Goal: Task Accomplishment & Management: Manage account settings

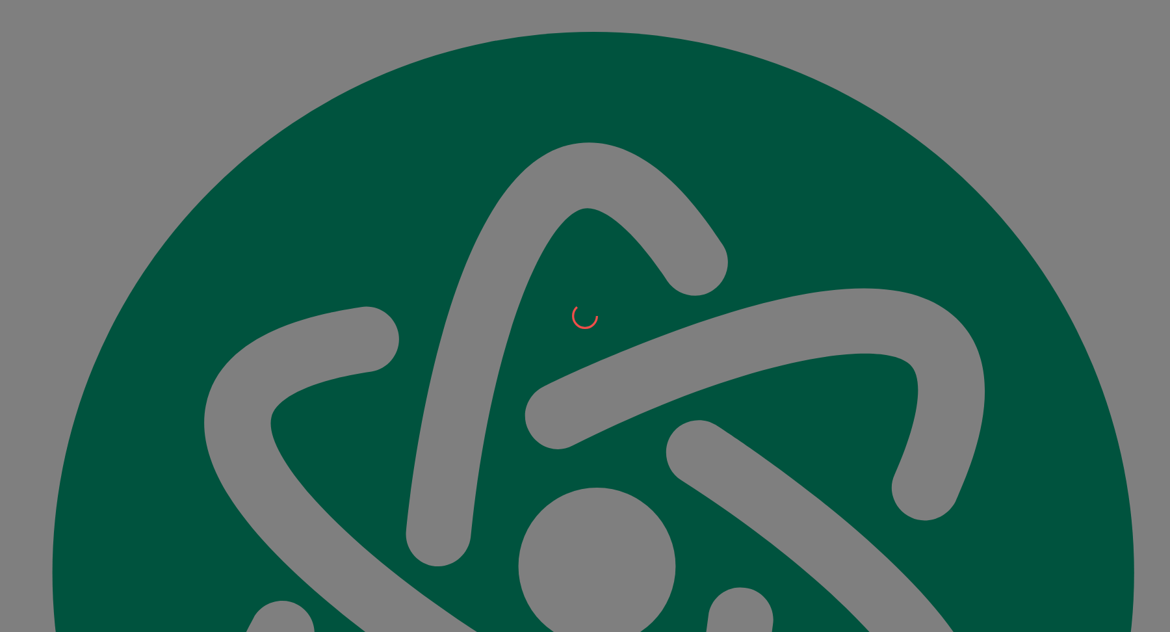
scroll to position [15090, 0]
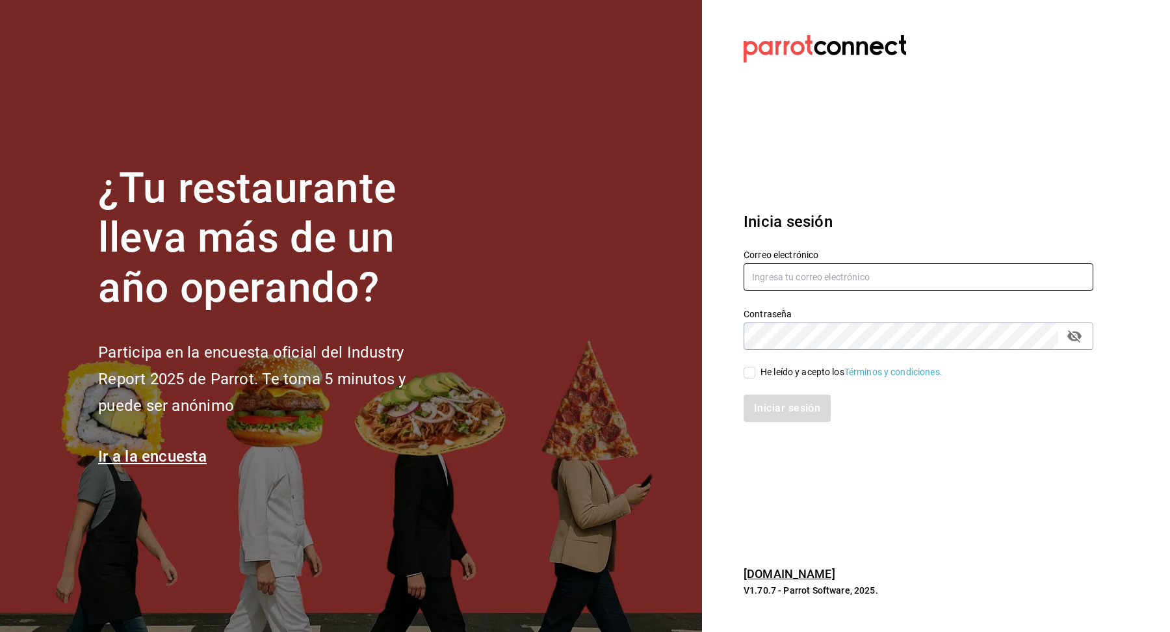
type input "[EMAIL_ADDRESS][DOMAIN_NAME]"
click at [750, 376] on input "He leído y acepto los Términos y condiciones." at bounding box center [750, 373] width 12 height 12
checkbox input "true"
click at [802, 417] on button "Iniciar sesión" at bounding box center [788, 408] width 88 height 27
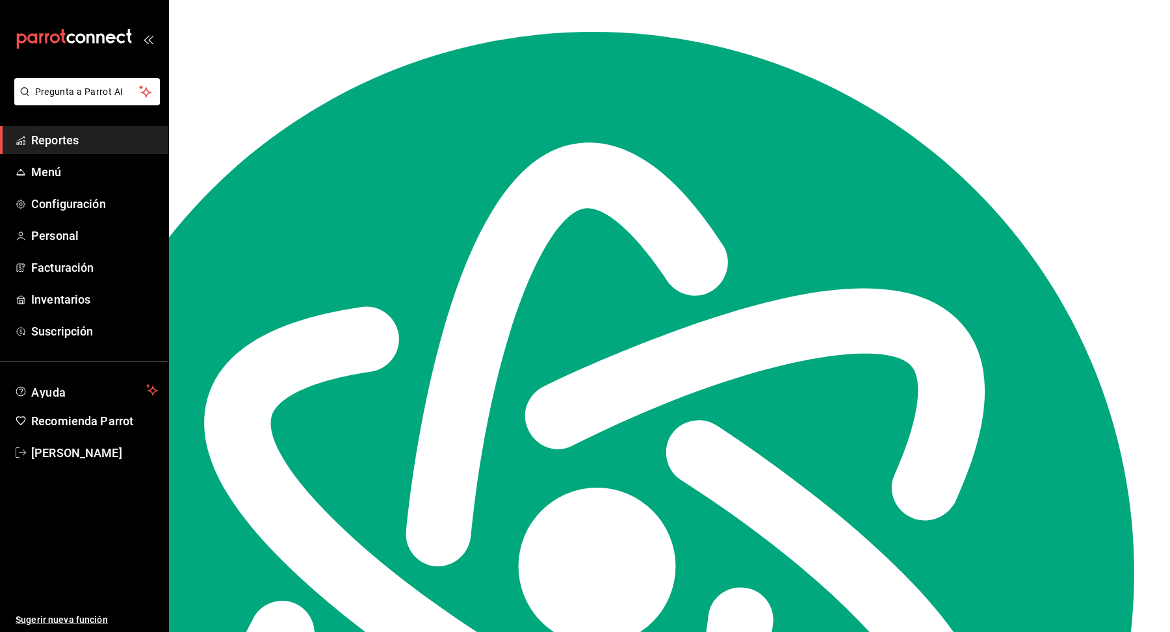
scroll to position [15090, 0]
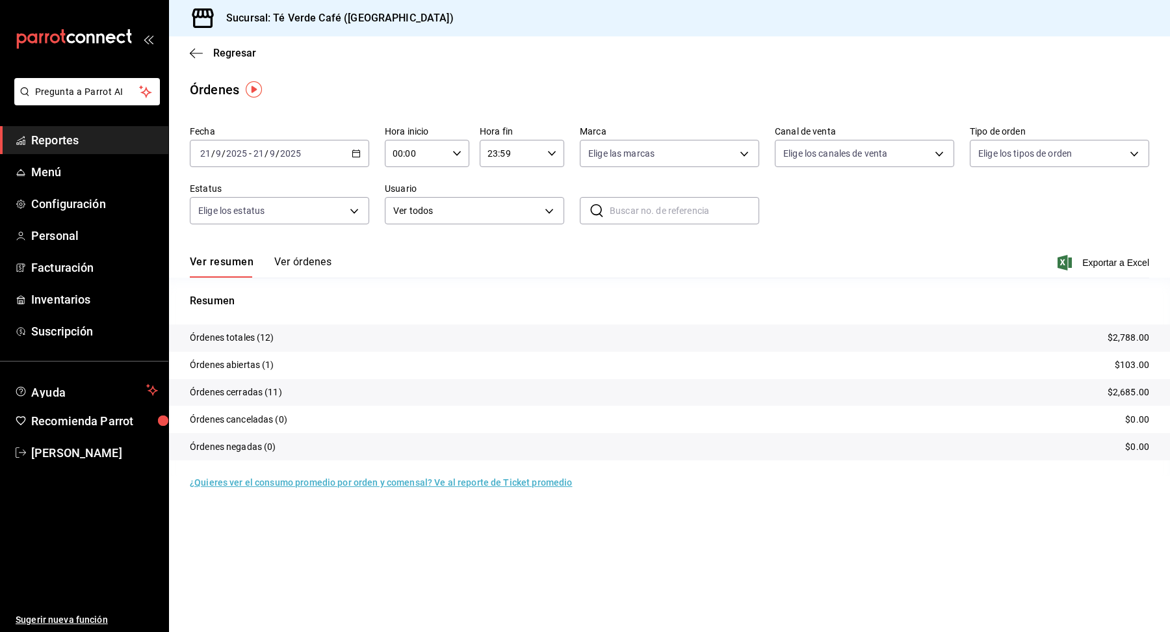
click at [81, 298] on span "Inventarios" at bounding box center [94, 300] width 127 height 18
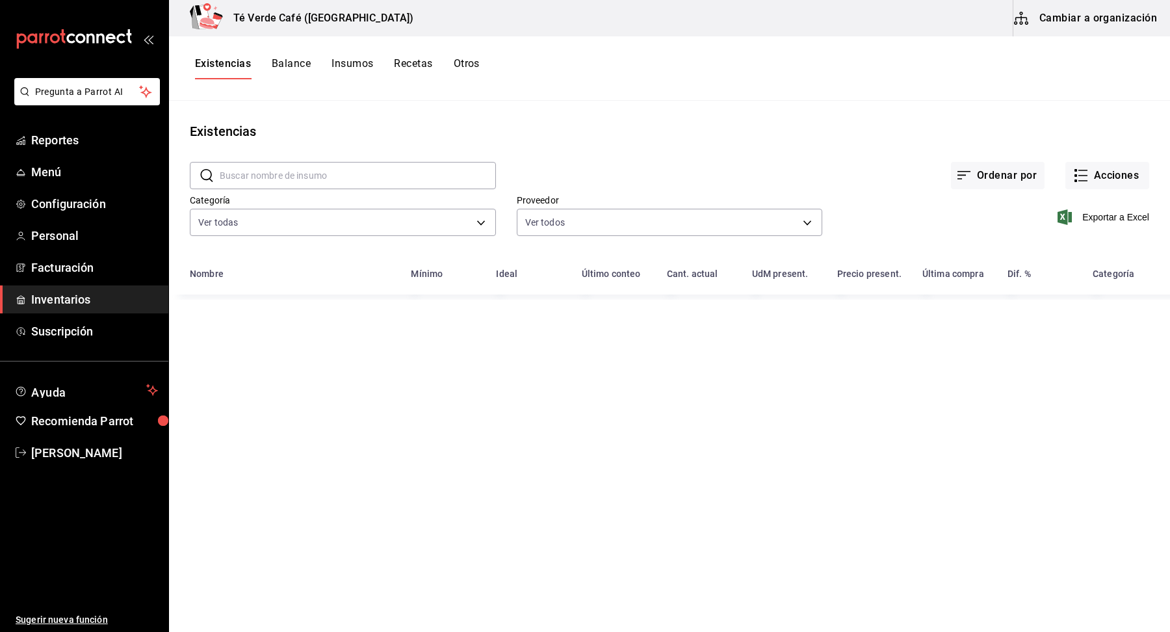
click at [365, 176] on input "text" at bounding box center [358, 176] width 276 height 26
type input "cacao"
click at [711, 143] on div "Ordenar por Acciones" at bounding box center [822, 165] width 653 height 48
click at [1110, 177] on button "Acciones" at bounding box center [1108, 175] width 84 height 27
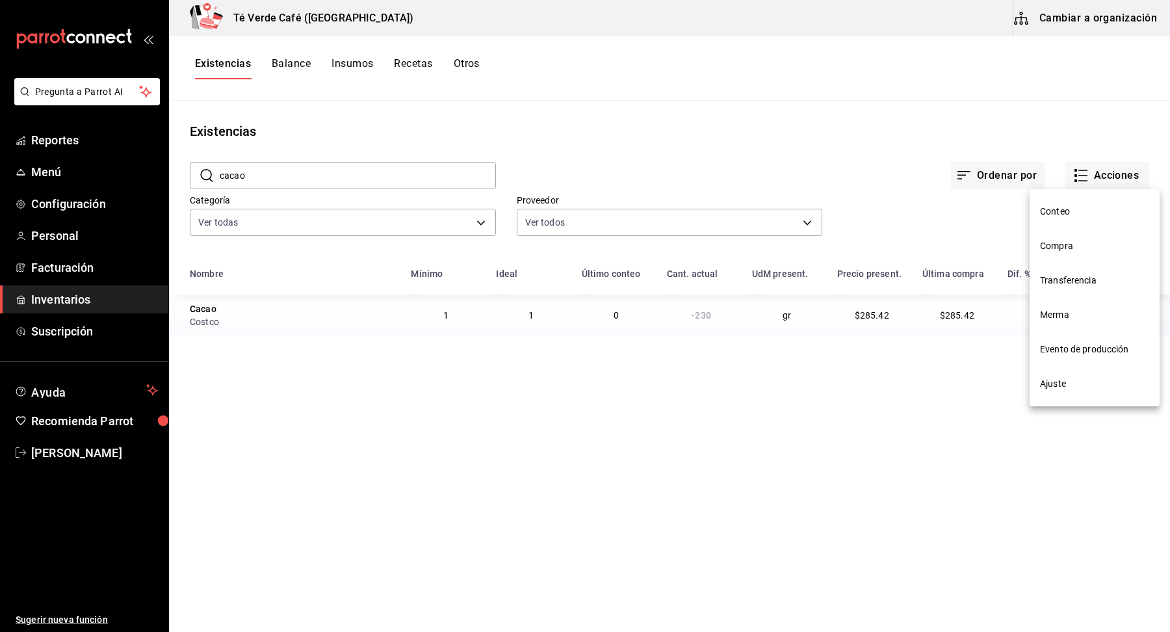
click at [692, 144] on div at bounding box center [585, 316] width 1170 height 632
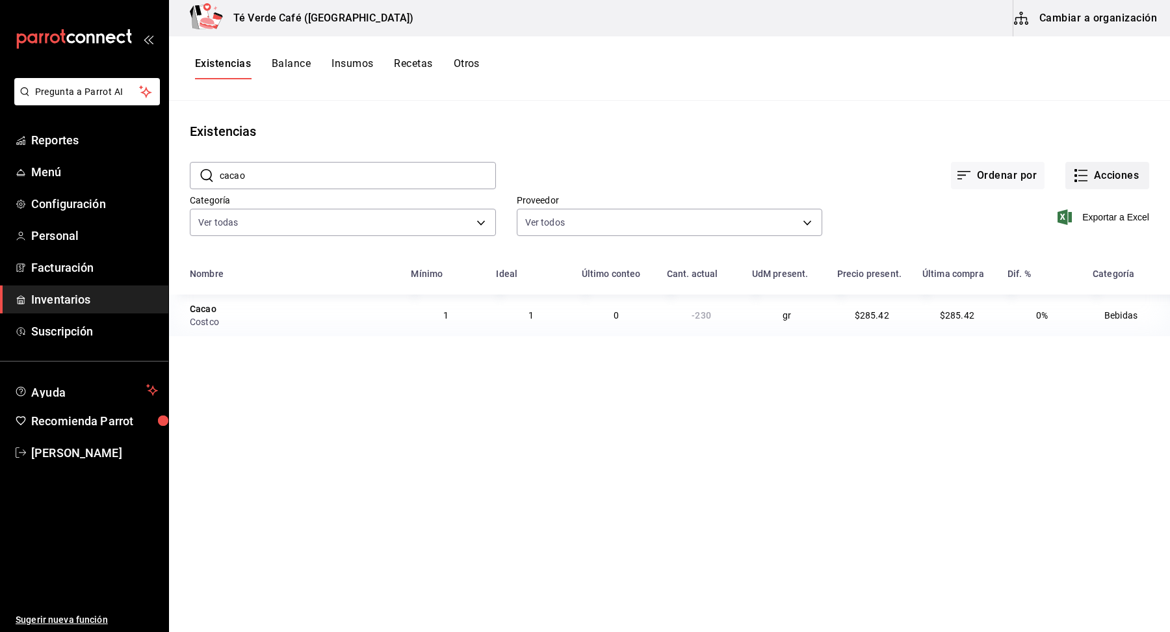
click at [1106, 176] on button "Acciones" at bounding box center [1108, 175] width 84 height 27
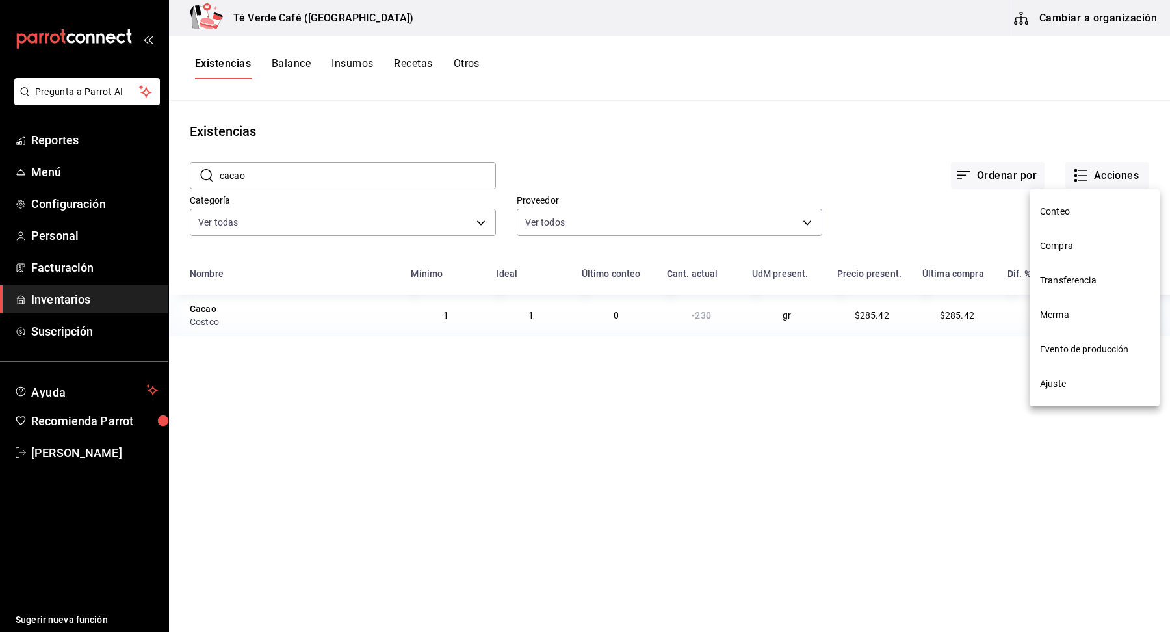
click at [1068, 245] on span "Compra" at bounding box center [1094, 246] width 109 height 14
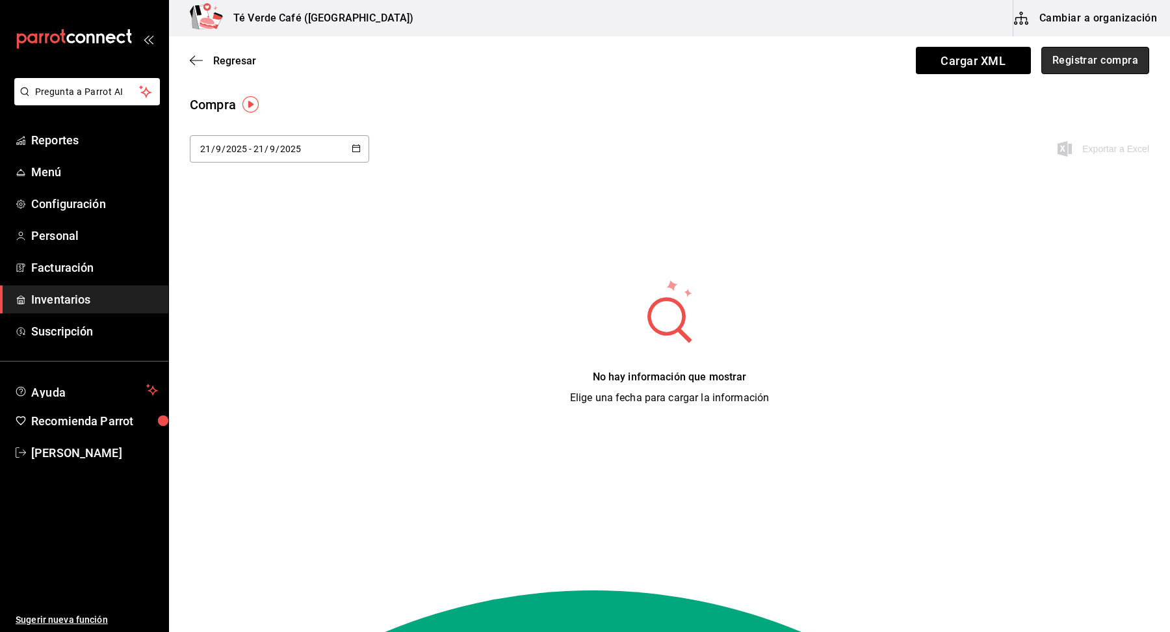
click at [1107, 70] on button "Registrar compra" at bounding box center [1095, 60] width 108 height 27
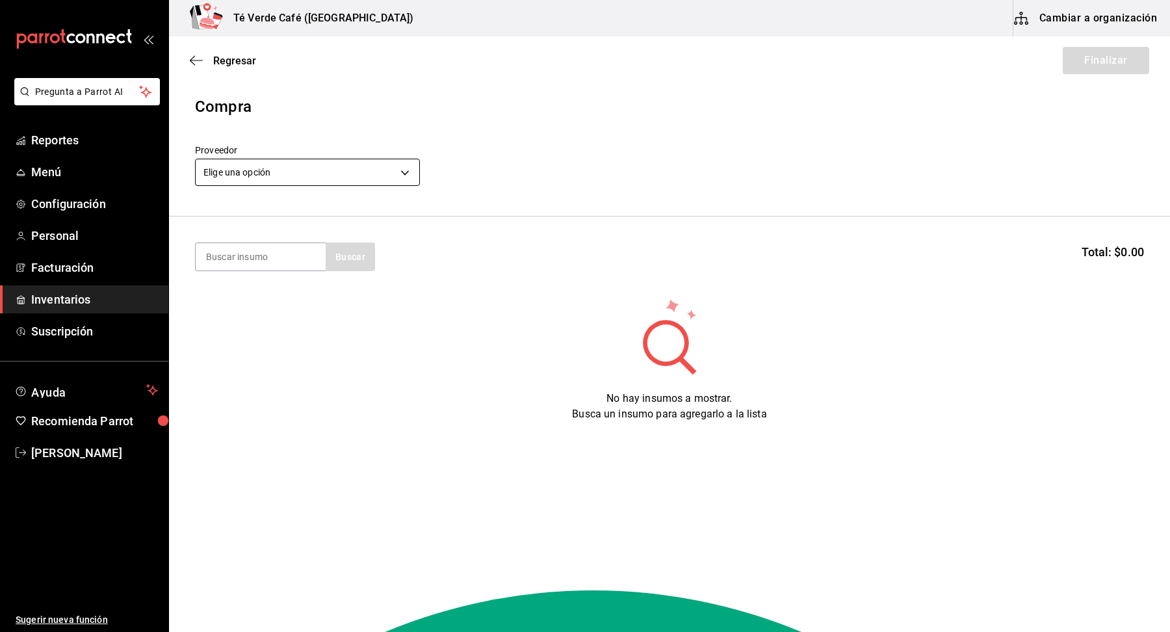
click at [392, 175] on body "Pregunta a Parrot AI Reportes Menú Configuración Personal Facturación Inventari…" at bounding box center [585, 279] width 1170 height 558
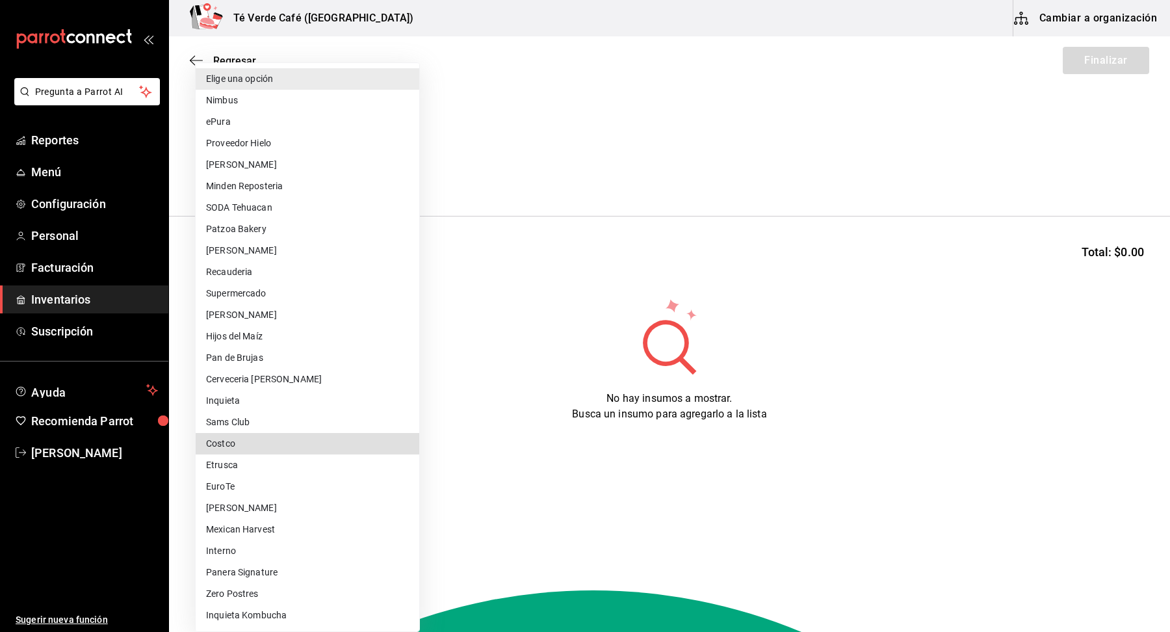
type input "1909c8ac-b539-480b-99f5-d1135949b090"
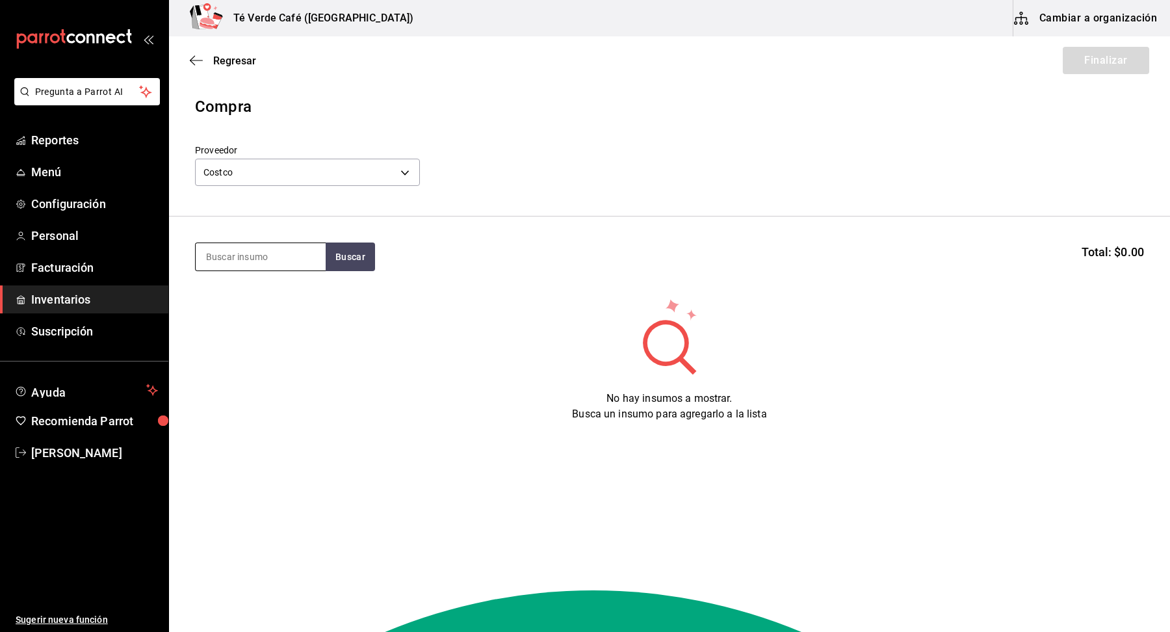
click at [286, 255] on input at bounding box center [261, 256] width 130 height 27
type input "cacao"
click at [281, 302] on div "Cacao Bolsa - Costco" at bounding box center [261, 301] width 130 height 50
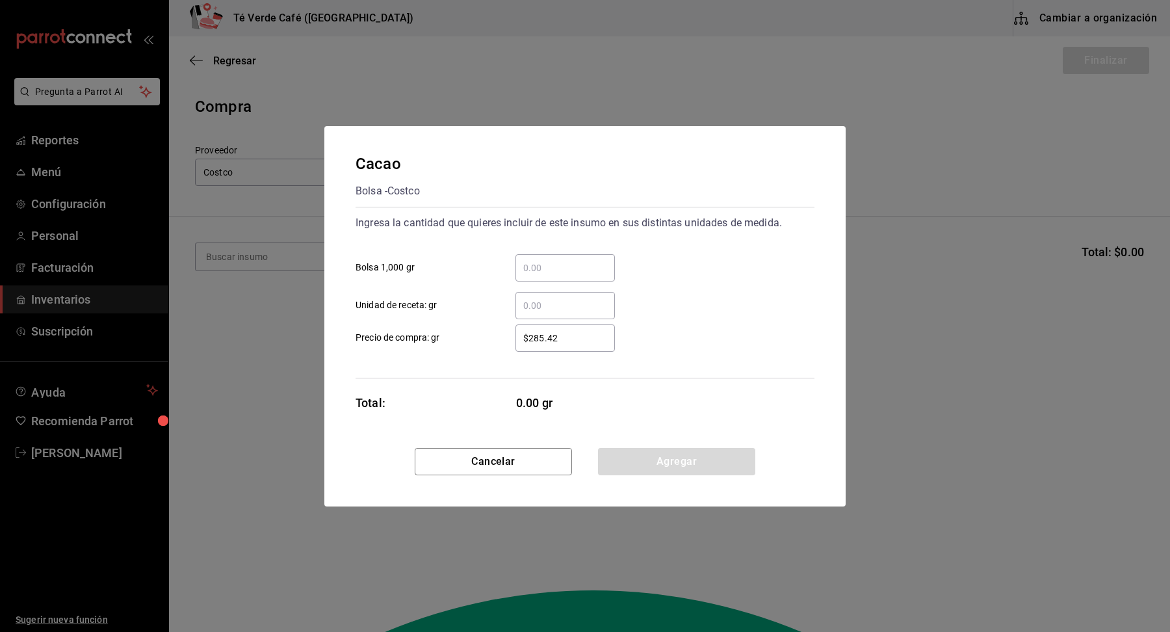
click at [581, 264] on input "​ Bolsa 1,000 gr" at bounding box center [565, 268] width 99 height 16
type input "1"
click at [755, 281] on div "1 ​ Bolsa 1,000 gr" at bounding box center [579, 263] width 469 height 38
click at [730, 464] on button "Agregar" at bounding box center [676, 461] width 157 height 27
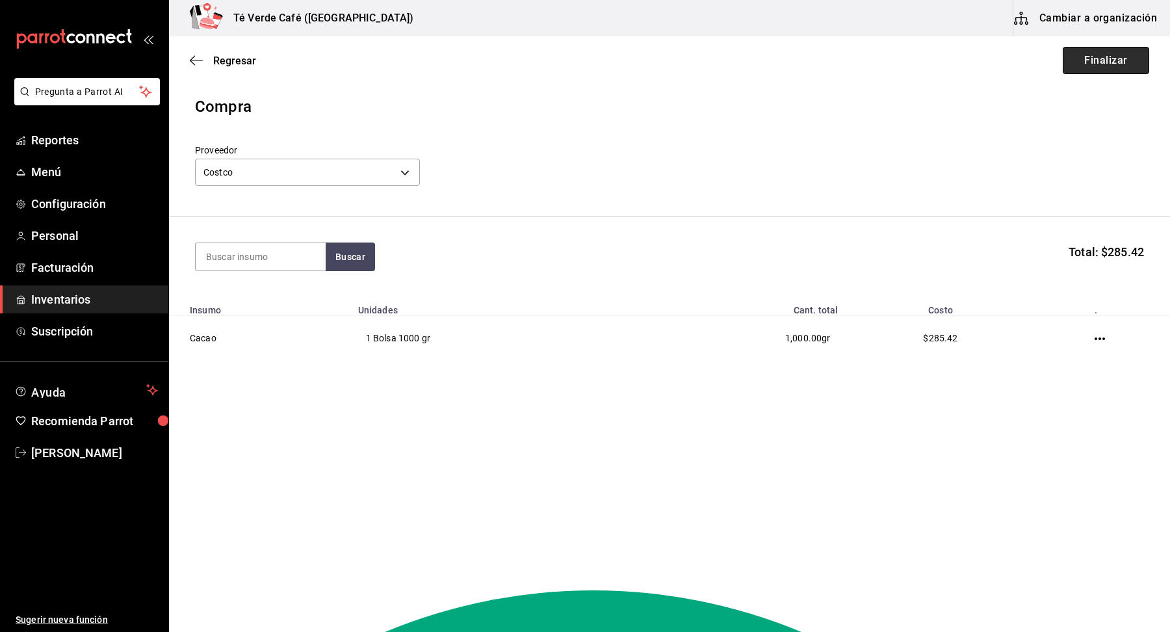
click at [1125, 62] on button "Finalizar" at bounding box center [1106, 60] width 86 height 27
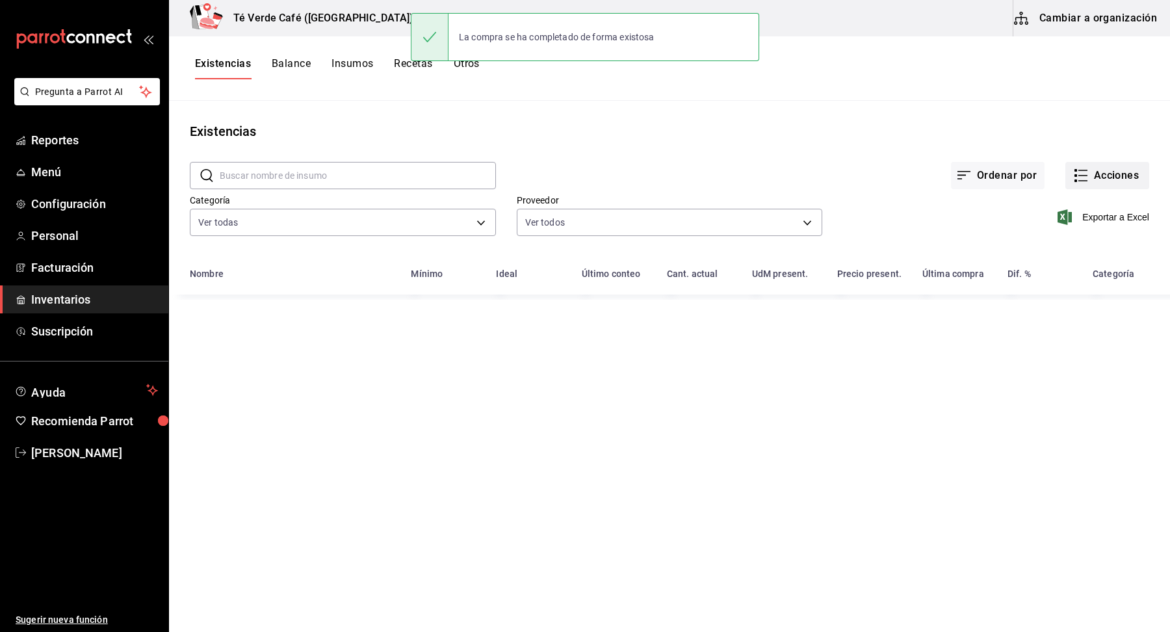
click at [1112, 177] on button "Acciones" at bounding box center [1108, 175] width 84 height 27
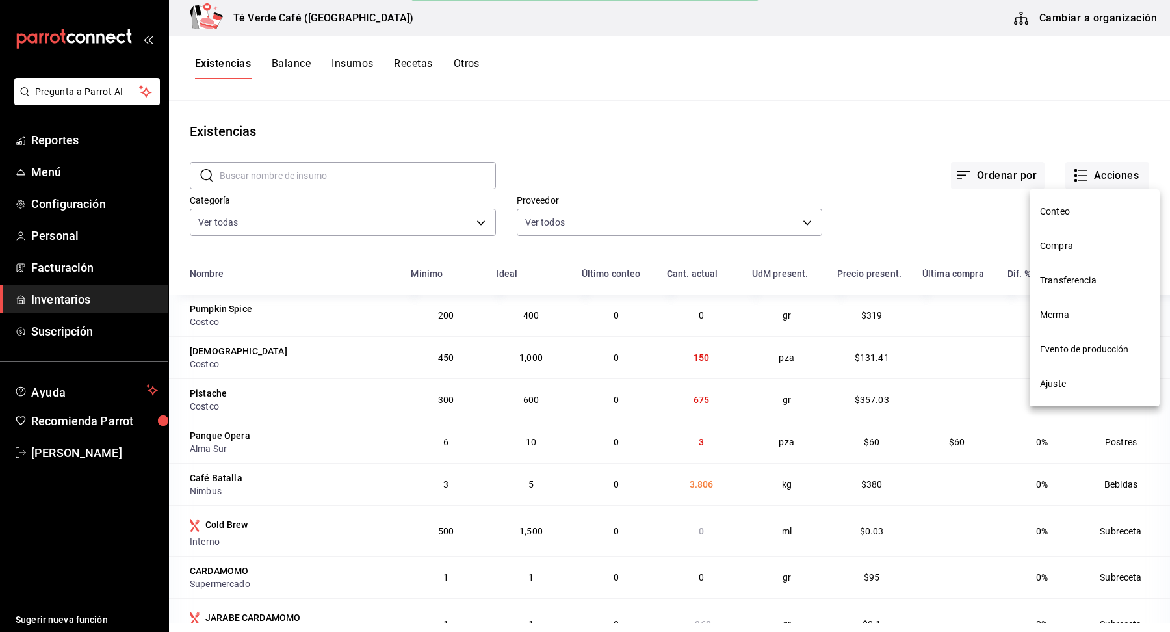
click at [1049, 247] on span "Compra" at bounding box center [1094, 246] width 109 height 14
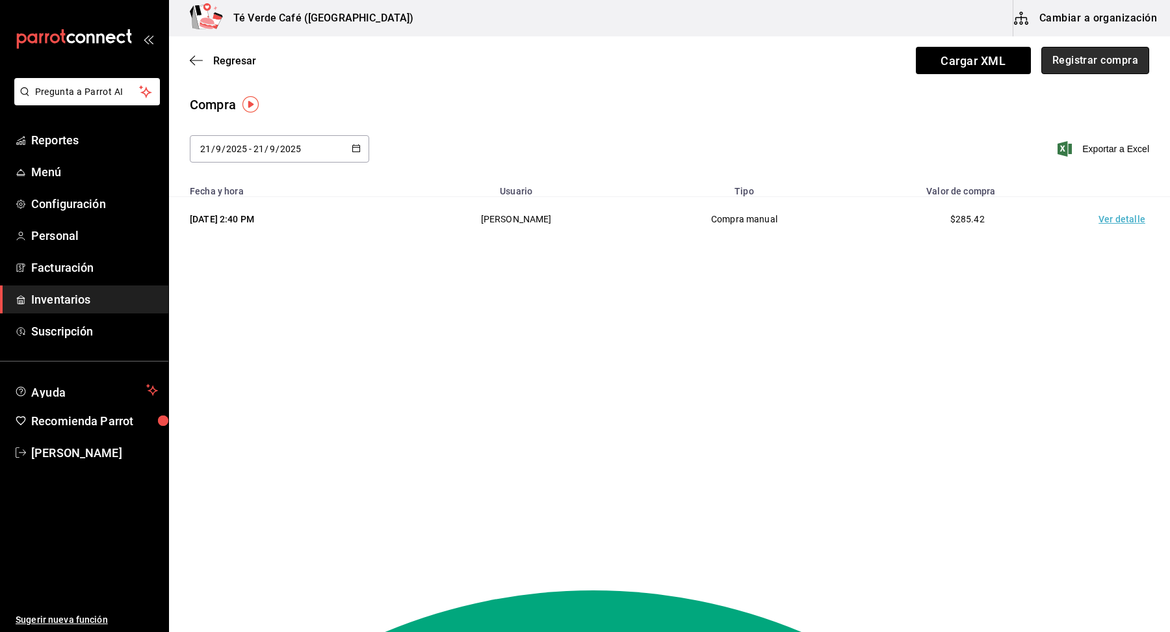
click at [1129, 61] on button "Registrar compra" at bounding box center [1095, 60] width 108 height 27
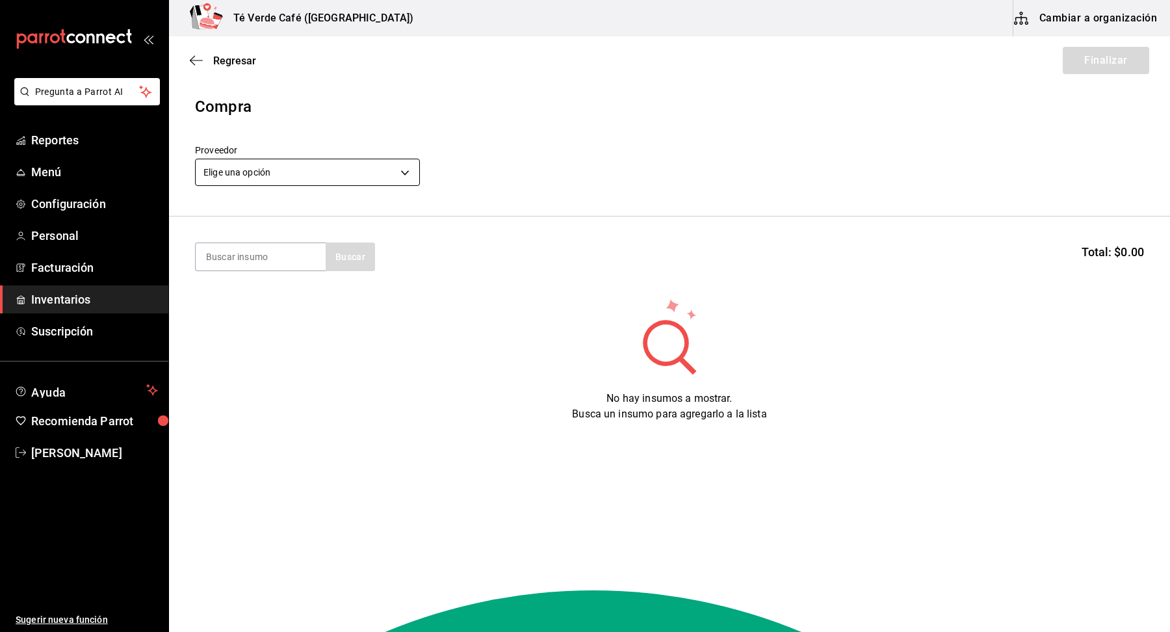
click at [290, 171] on body "Pregunta a Parrot AI Reportes Menú Configuración Personal Facturación Inventari…" at bounding box center [585, 279] width 1170 height 558
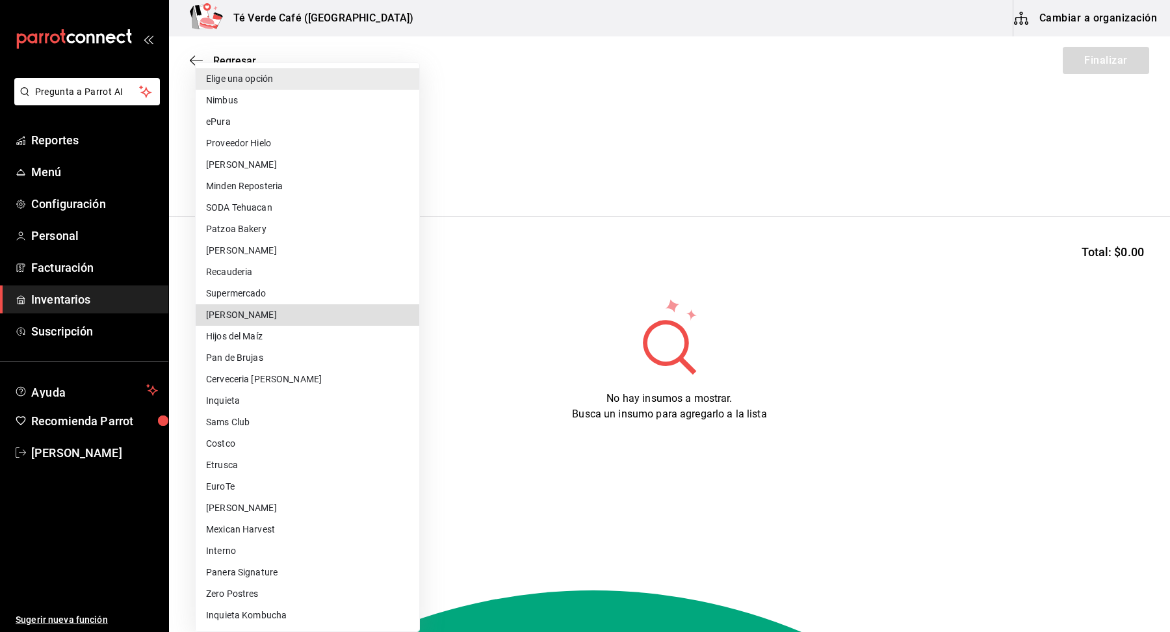
type input "bc013f67-aff4-48bb-8ac1-5613c48a4133"
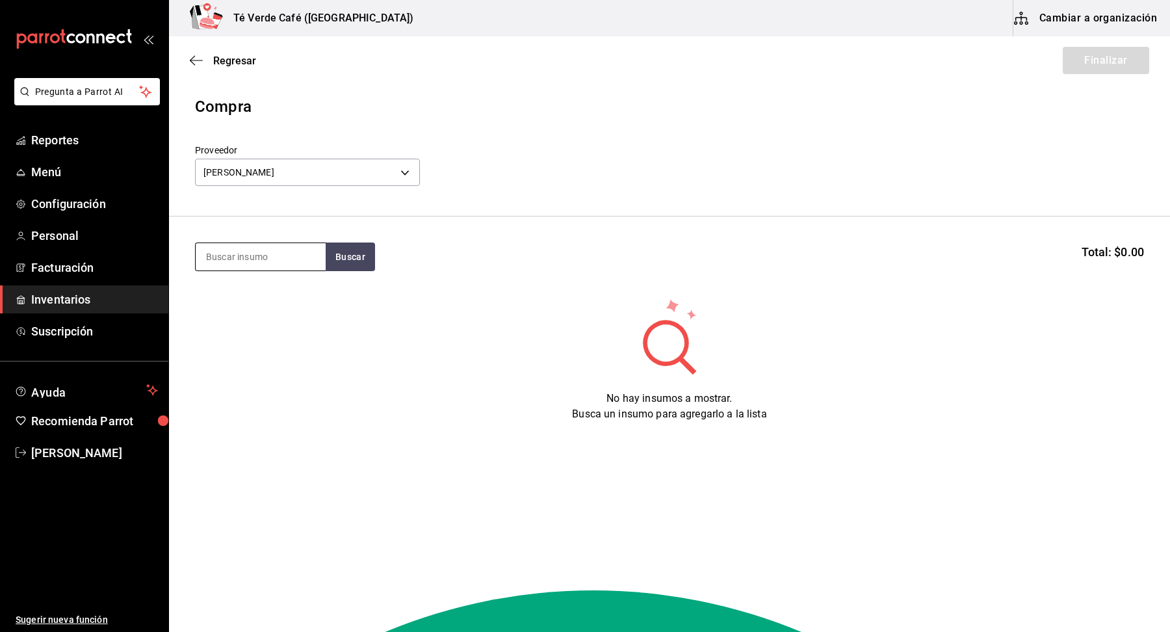
click at [267, 258] on input at bounding box center [261, 256] width 130 height 27
type input "panqu"
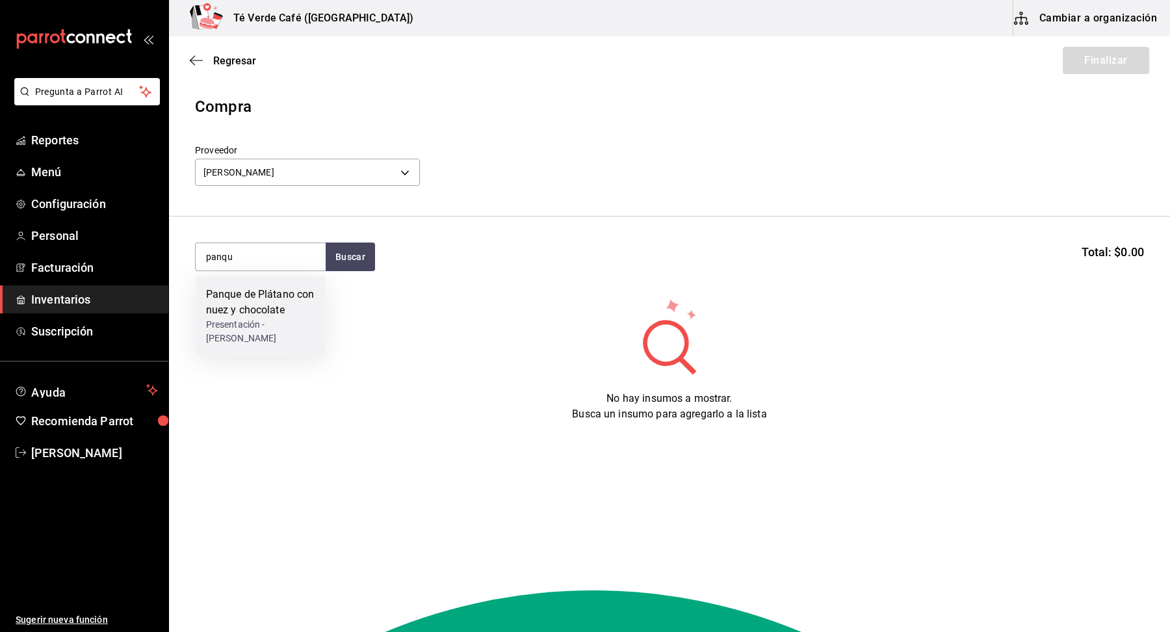
click at [267, 302] on div "Panque de Plátano con nuez y chocolate" at bounding box center [260, 302] width 109 height 31
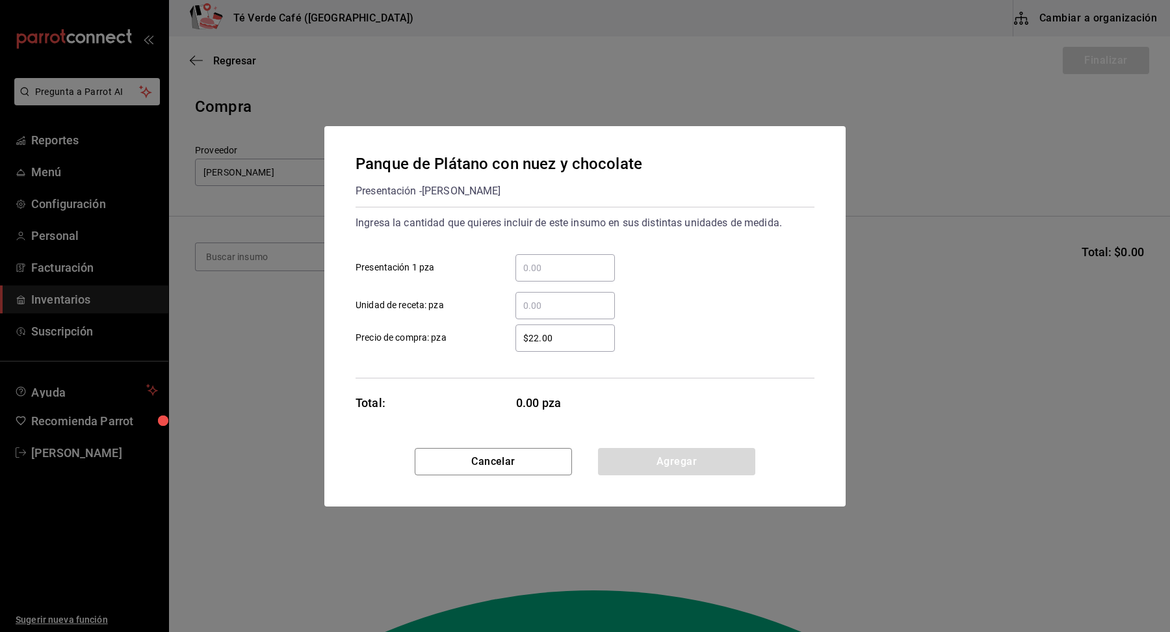
click at [591, 276] on div "​" at bounding box center [565, 267] width 99 height 27
click at [591, 276] on input "​ Presentación 1 pza" at bounding box center [565, 268] width 99 height 16
click at [584, 272] on input "​ Presentación 1 pza" at bounding box center [565, 268] width 99 height 16
type input "7"
click at [725, 314] on div "$22.00 ​ Precio de compra: pza" at bounding box center [579, 333] width 469 height 38
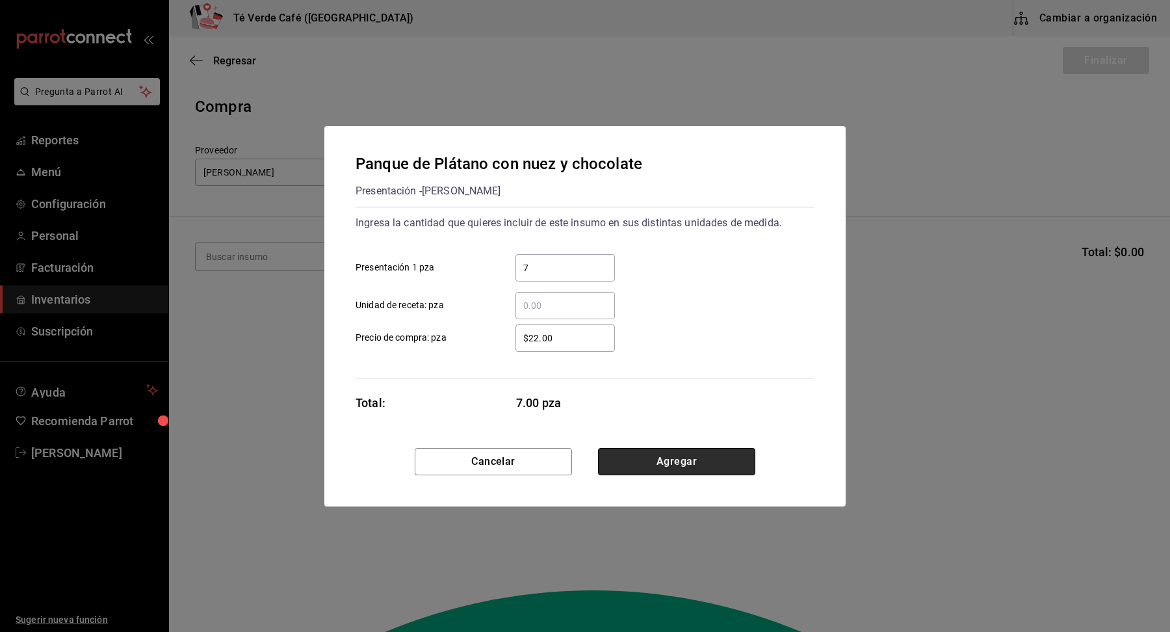
click at [714, 465] on button "Agregar" at bounding box center [676, 461] width 157 height 27
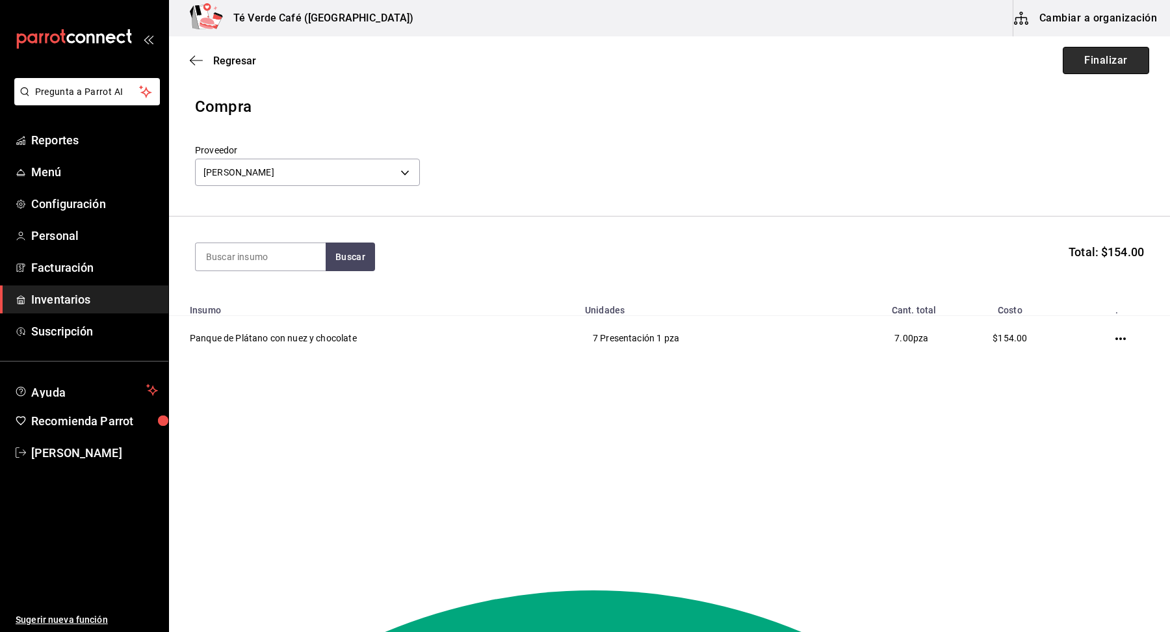
click at [1104, 68] on button "Finalizar" at bounding box center [1106, 60] width 86 height 27
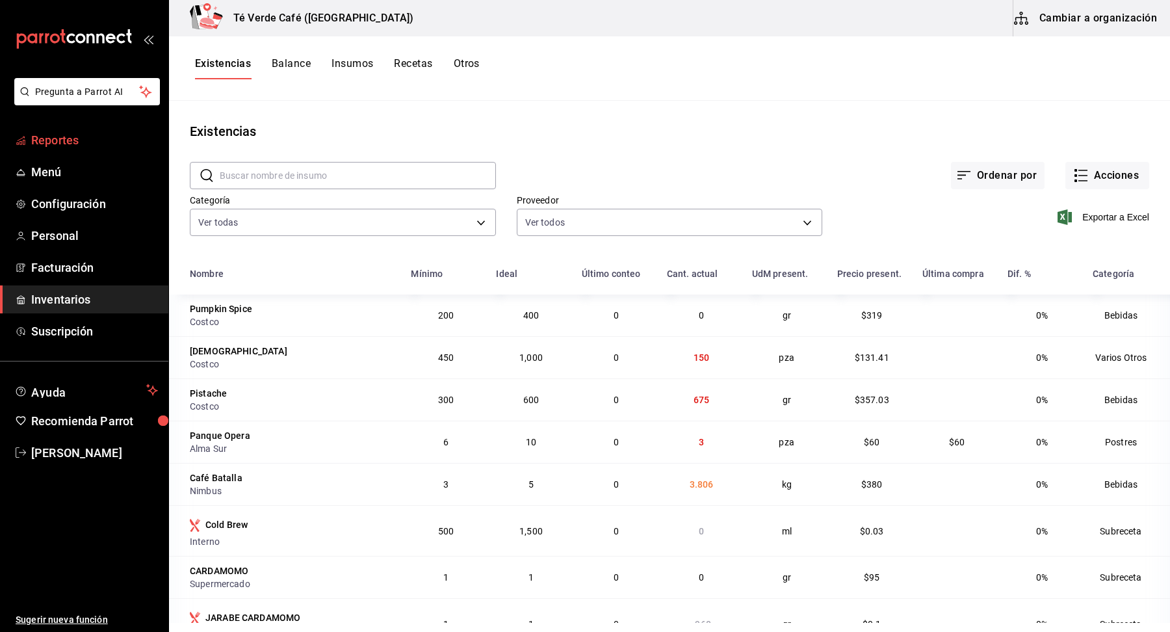
click at [70, 146] on span "Reportes" at bounding box center [94, 140] width 127 height 18
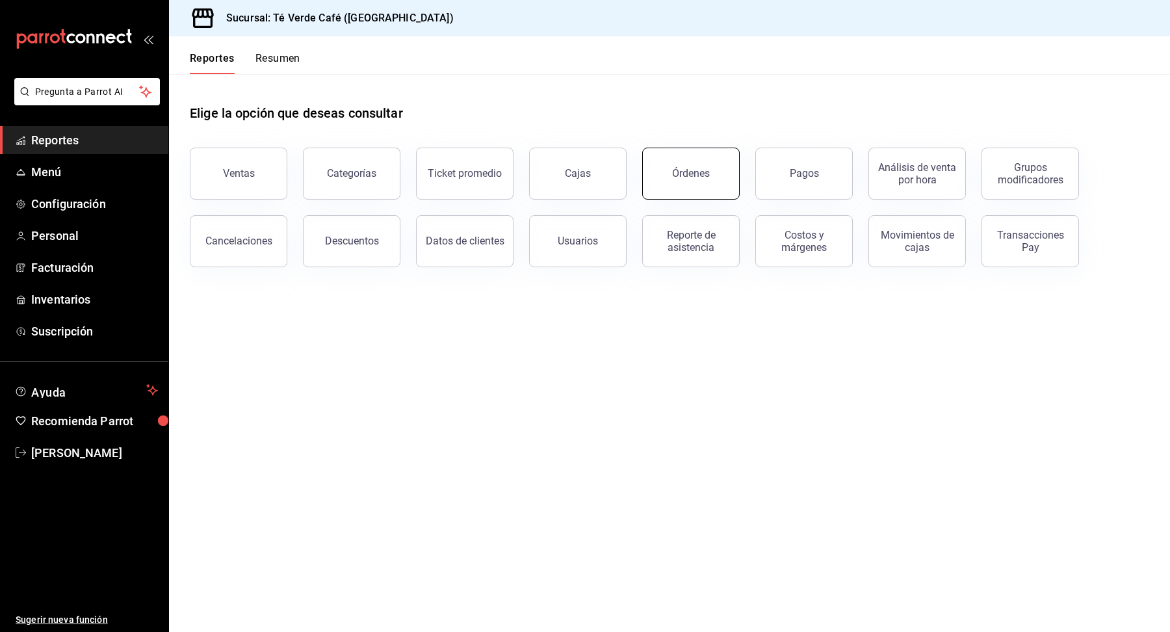
click at [692, 184] on button "Órdenes" at bounding box center [691, 174] width 98 height 52
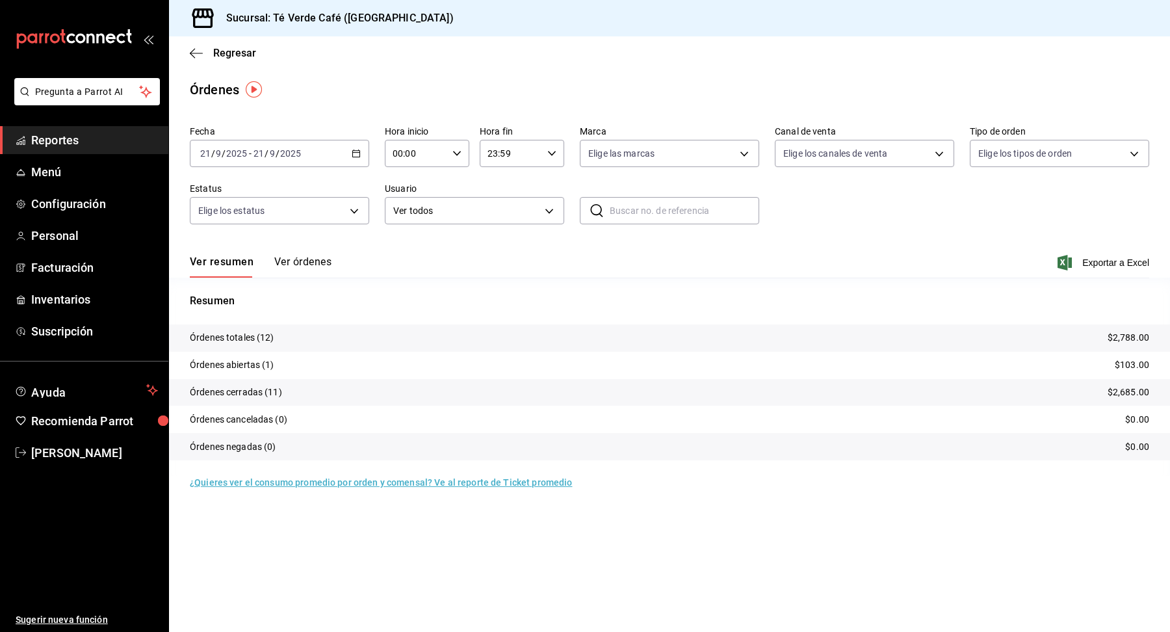
click at [305, 264] on button "Ver órdenes" at bounding box center [302, 266] width 57 height 22
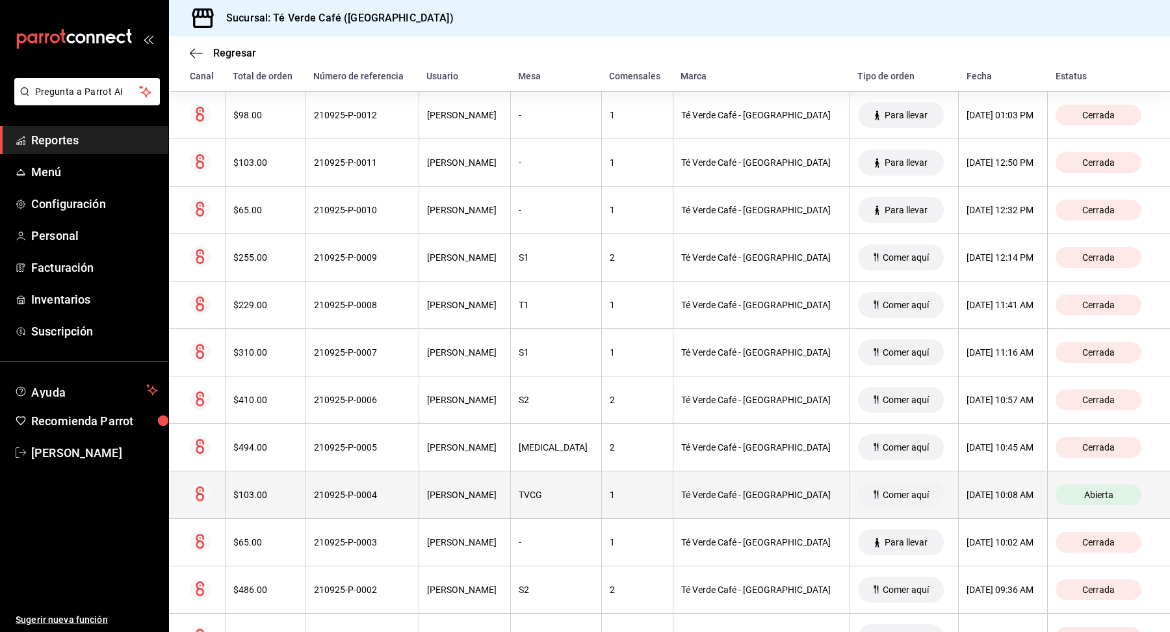
scroll to position [242, 0]
click at [256, 495] on div "$103.00" at bounding box center [265, 494] width 64 height 10
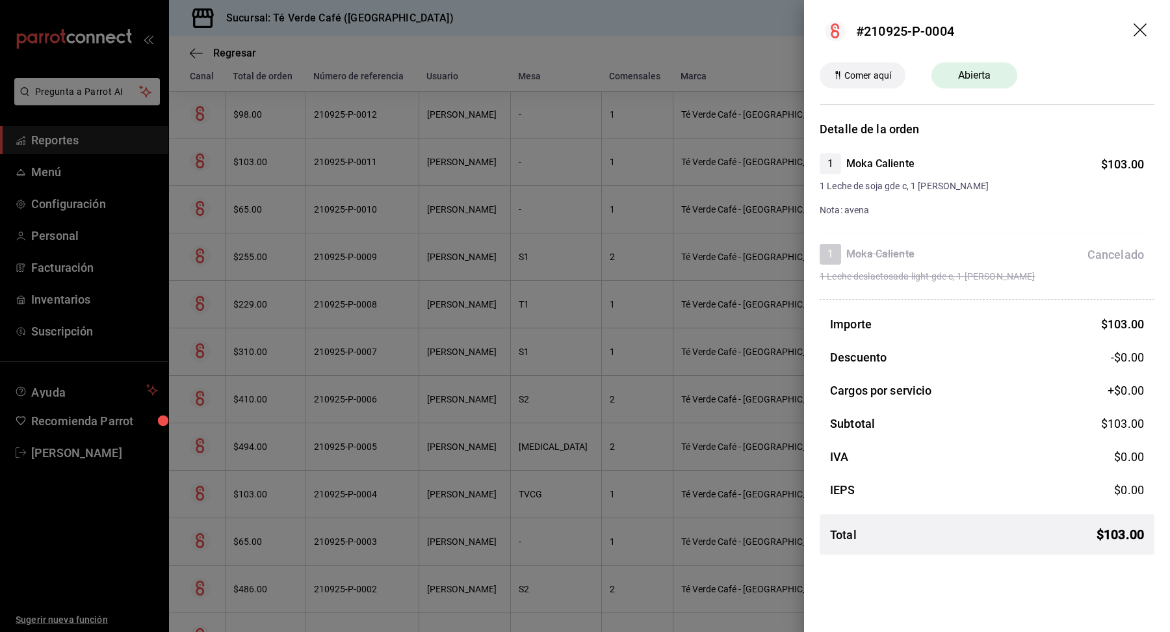
click at [1140, 31] on icon "drag" at bounding box center [1142, 31] width 16 height 16
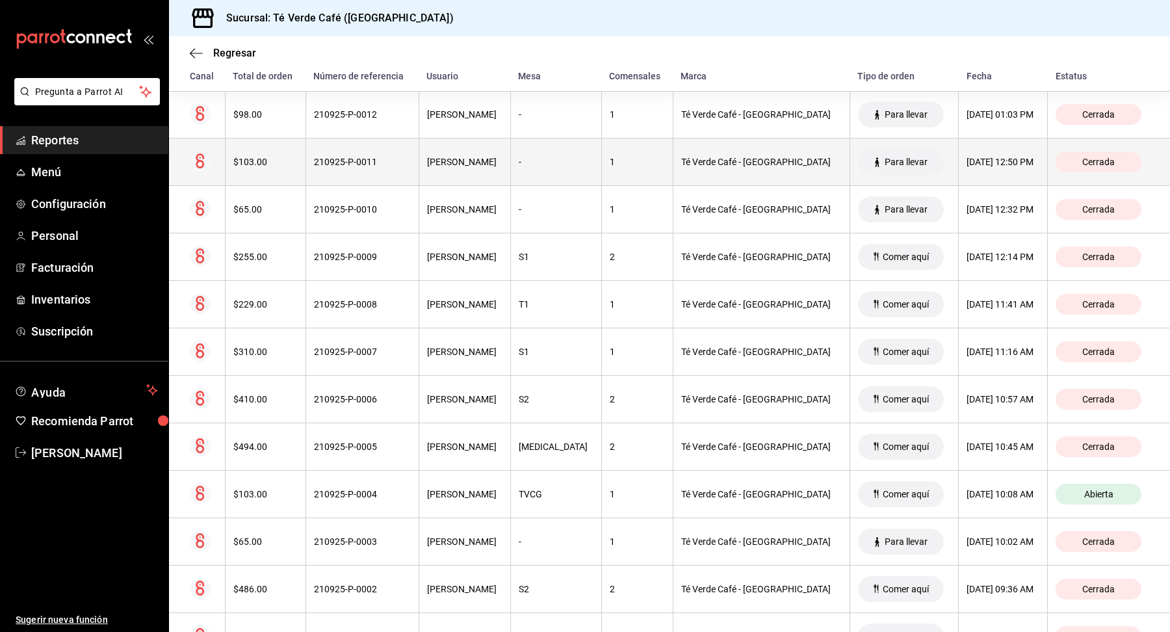
scroll to position [0, 0]
